Goal: Transaction & Acquisition: Obtain resource

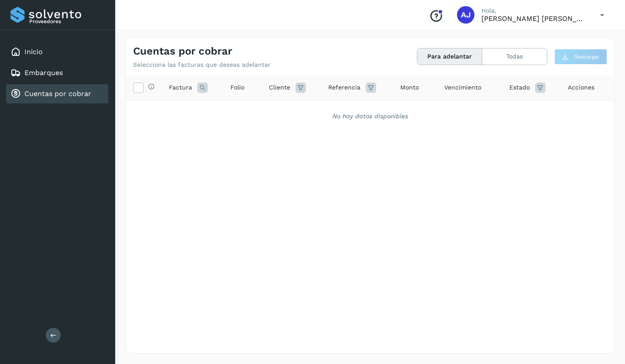
click at [52, 94] on link "Cuentas por cobrar" at bounding box center [57, 94] width 67 height 8
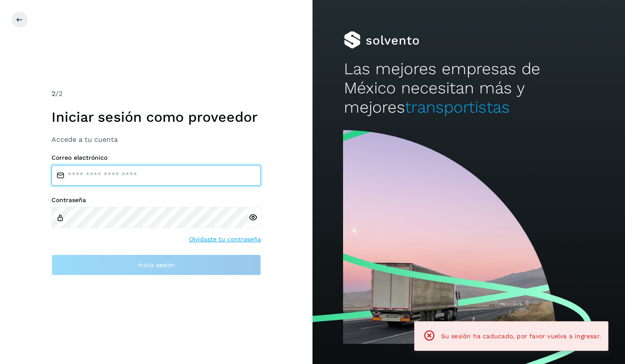
type input "**********"
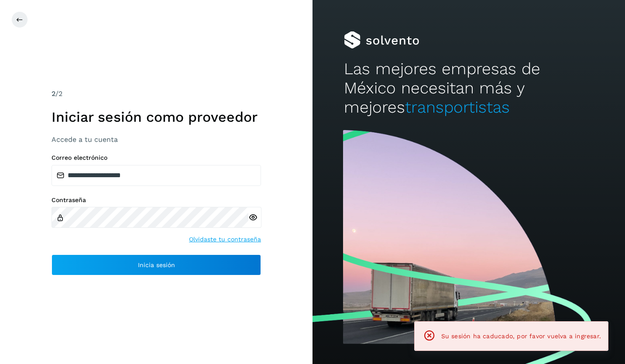
click at [235, 309] on div "**********" at bounding box center [156, 182] width 313 height 364
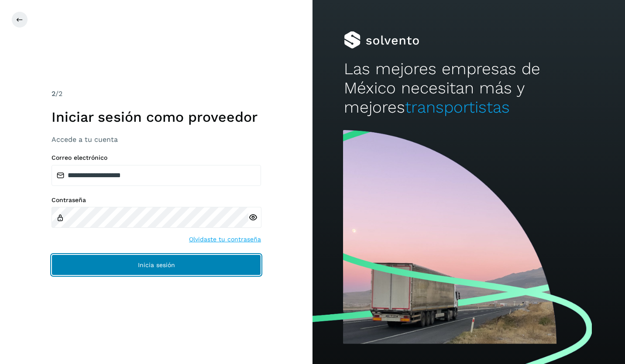
click at [188, 264] on button "Inicia sesión" at bounding box center [157, 265] width 210 height 21
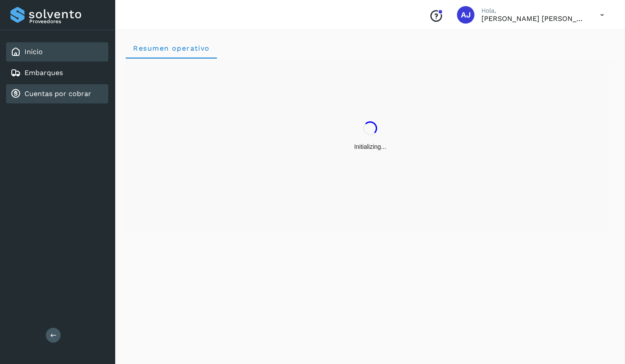
click at [82, 96] on link "Cuentas por cobrar" at bounding box center [57, 94] width 67 height 8
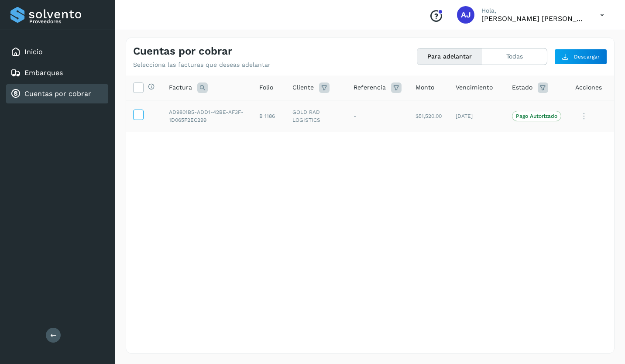
click at [134, 115] on icon at bounding box center [138, 114] width 9 height 9
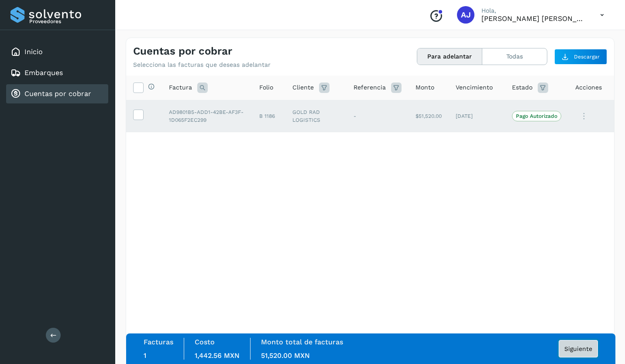
click at [572, 345] on button "Siguiente" at bounding box center [578, 348] width 39 height 17
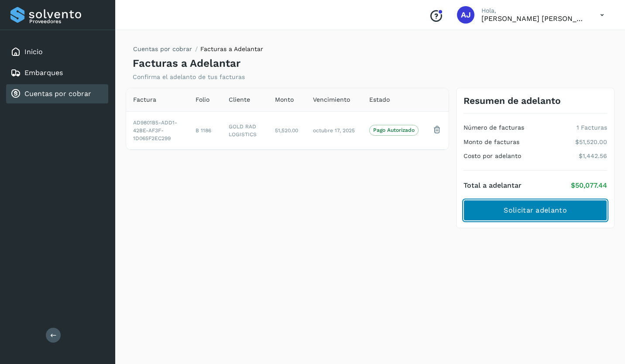
click at [514, 218] on button "Solicitar adelanto" at bounding box center [536, 210] width 144 height 21
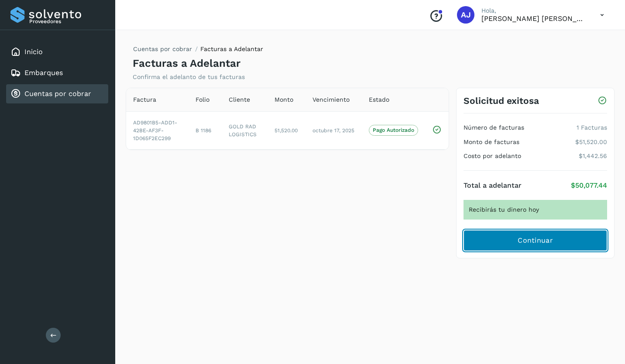
click at [517, 240] on button "Continuar" at bounding box center [536, 240] width 144 height 21
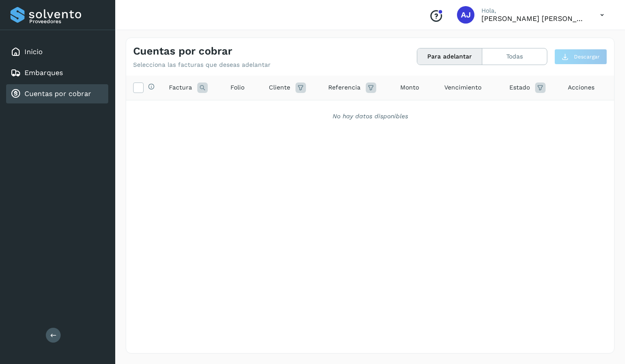
click at [54, 91] on link "Cuentas por cobrar" at bounding box center [57, 94] width 67 height 8
click at [50, 131] on div "Proveedores Inicio Embarques Cuentas por cobrar Salir" at bounding box center [57, 182] width 115 height 364
click at [44, 70] on link "Embarques" at bounding box center [43, 73] width 38 height 8
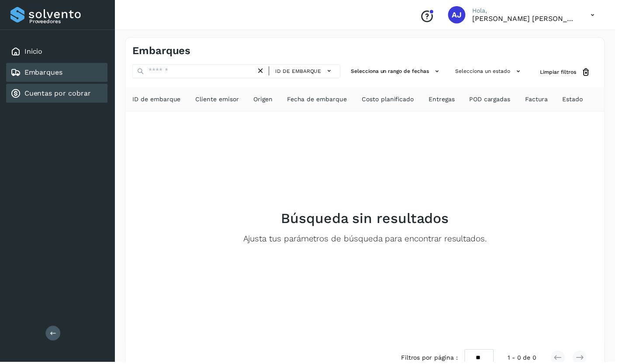
click at [51, 90] on link "Cuentas por cobrar" at bounding box center [57, 94] width 67 height 8
